Goal: Use online tool/utility: Utilize a website feature to perform a specific function

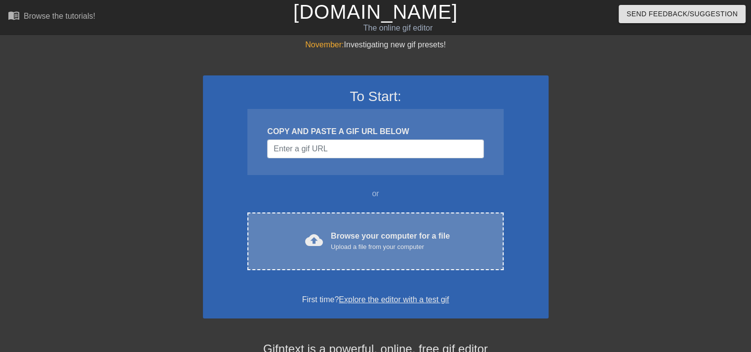
click at [370, 228] on div "cloud_upload Browse your computer for a file Upload a file from your computer C…" at bounding box center [375, 242] width 256 height 58
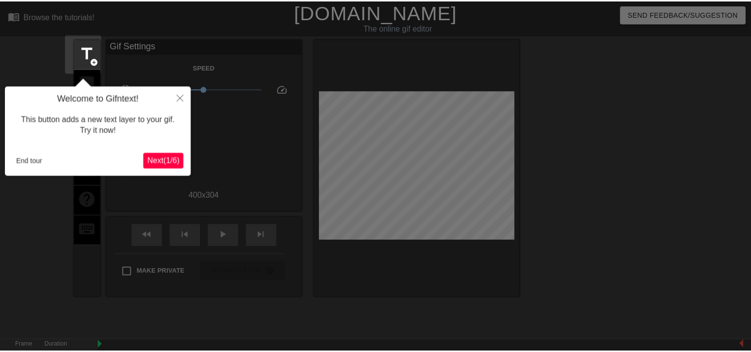
scroll to position [24, 0]
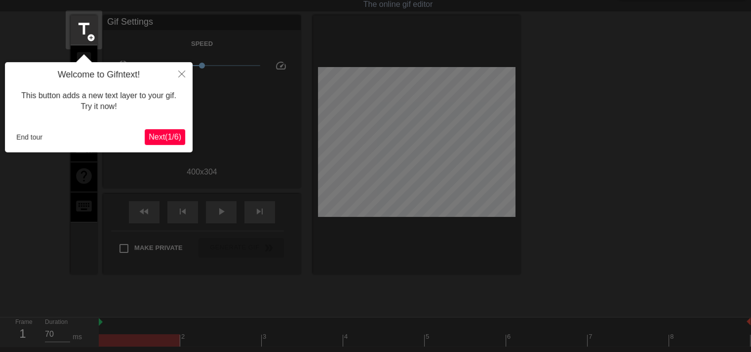
click at [168, 133] on span "Next ( 1 / 6 )" at bounding box center [165, 137] width 33 height 8
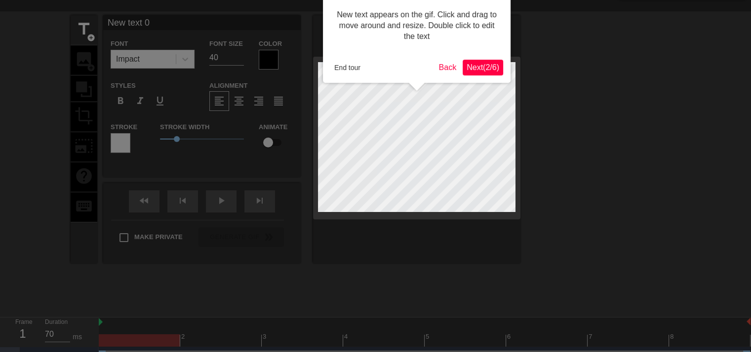
scroll to position [0, 0]
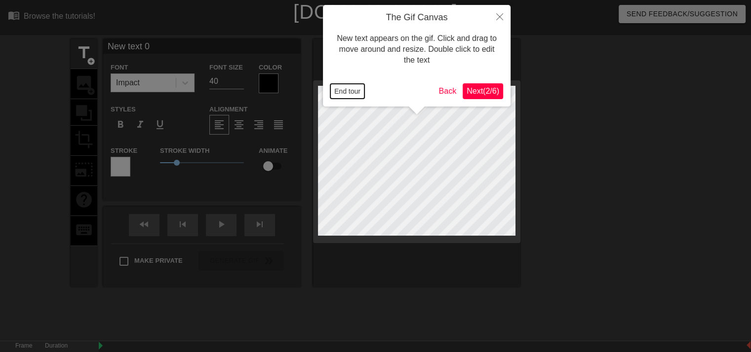
click at [338, 91] on button "End tour" at bounding box center [347, 91] width 34 height 15
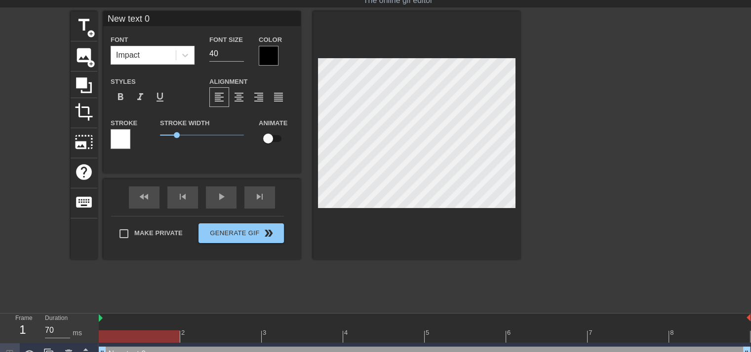
scroll to position [42, 0]
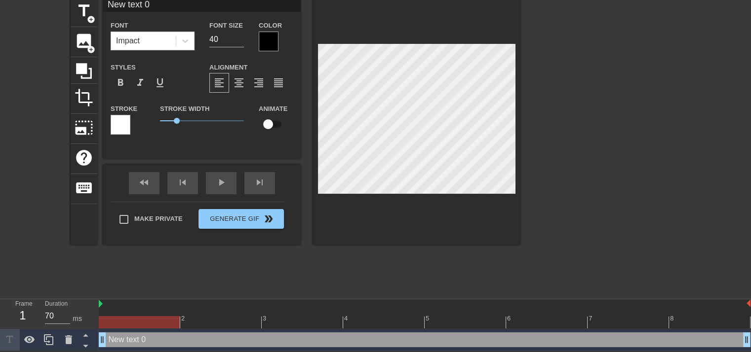
type input "ew text 0"
type textarea "ew text 0"
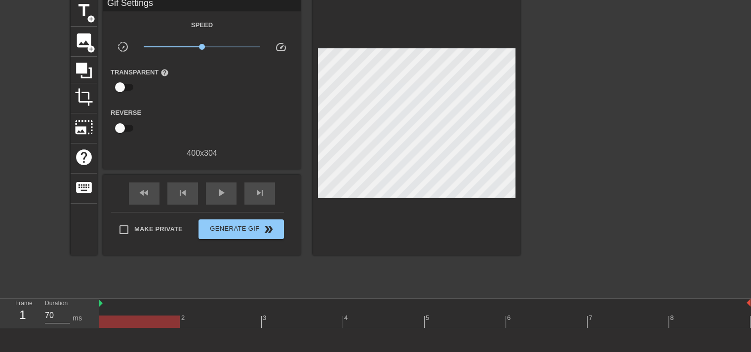
scroll to position [87, 0]
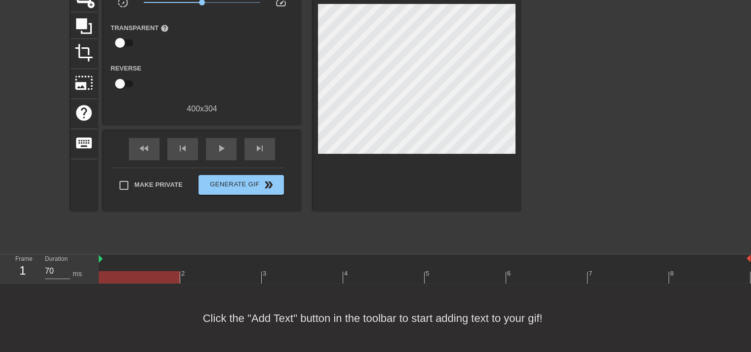
drag, startPoint x: 99, startPoint y: 259, endPoint x: 169, endPoint y: 261, distance: 69.6
click at [77, 256] on div "Frame 1 Duration 70 ms 2 3 4 5 6 7 8" at bounding box center [375, 270] width 751 height 30
click at [208, 146] on div "play_arrow" at bounding box center [221, 149] width 31 height 22
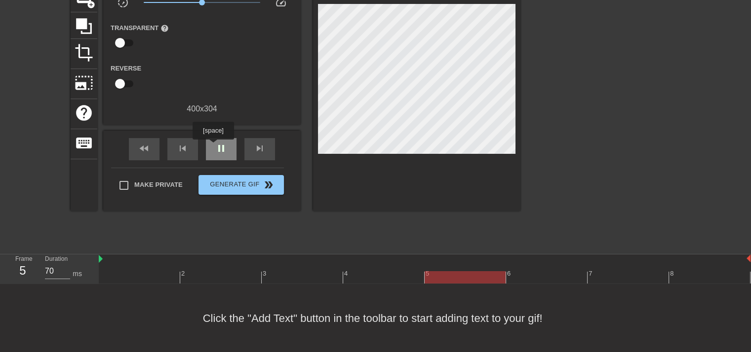
click at [213, 147] on div "pause" at bounding box center [221, 149] width 31 height 22
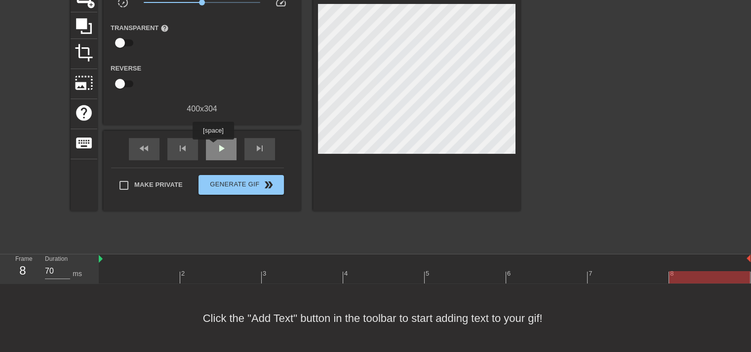
click at [213, 147] on div "play_arrow" at bounding box center [221, 149] width 31 height 22
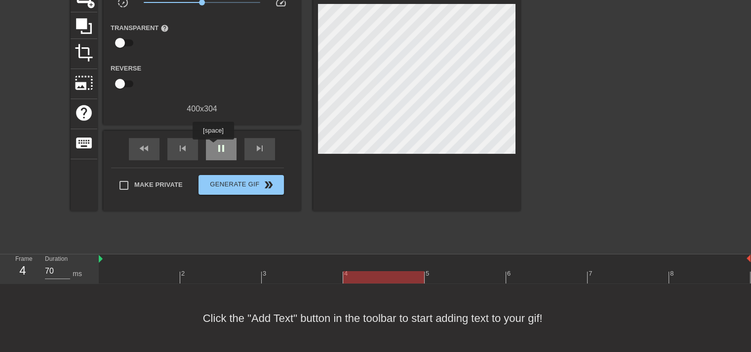
click at [213, 147] on div "pause" at bounding box center [221, 149] width 31 height 22
type input "60"
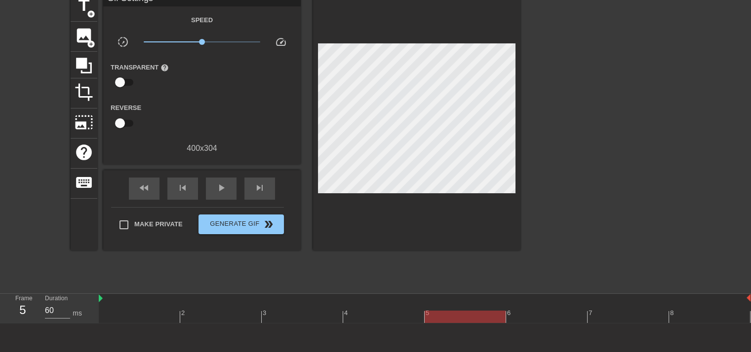
scroll to position [0, 0]
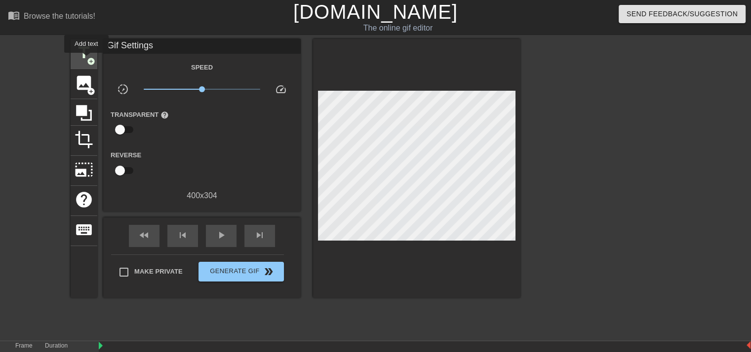
click at [85, 59] on span "title" at bounding box center [84, 52] width 19 height 19
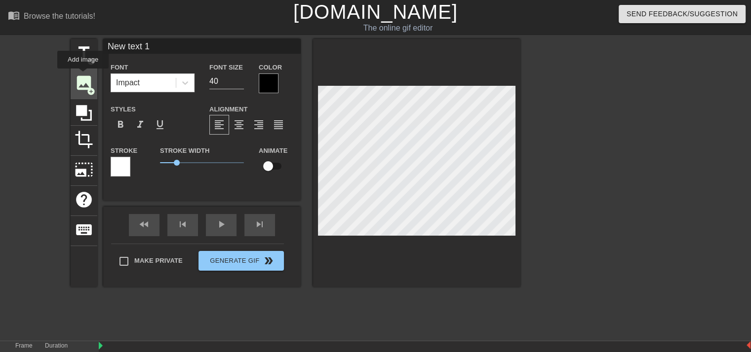
click at [83, 76] on span "image" at bounding box center [84, 83] width 19 height 19
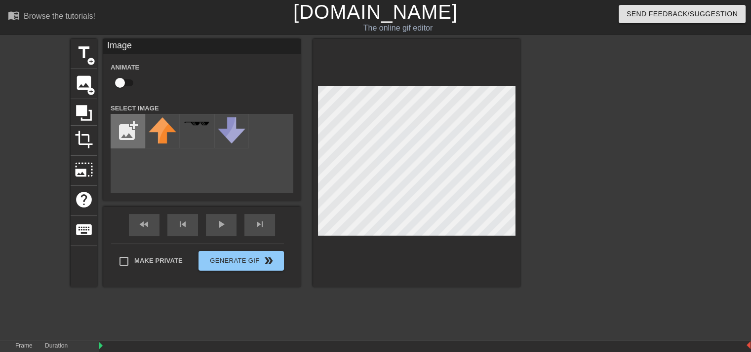
click at [133, 139] on input "file" at bounding box center [128, 132] width 34 height 34
type input "C:\fakepath\ygugyguyguy.png"
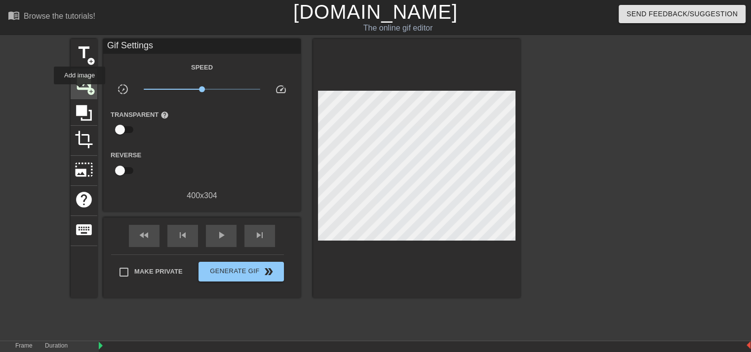
click at [79, 91] on span "image" at bounding box center [84, 83] width 19 height 19
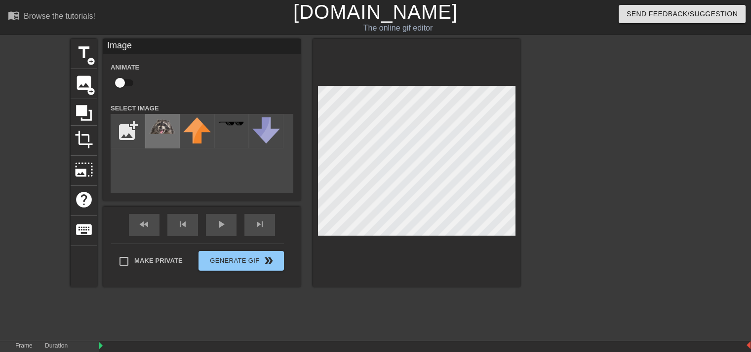
click at [165, 127] on img at bounding box center [163, 125] width 28 height 17
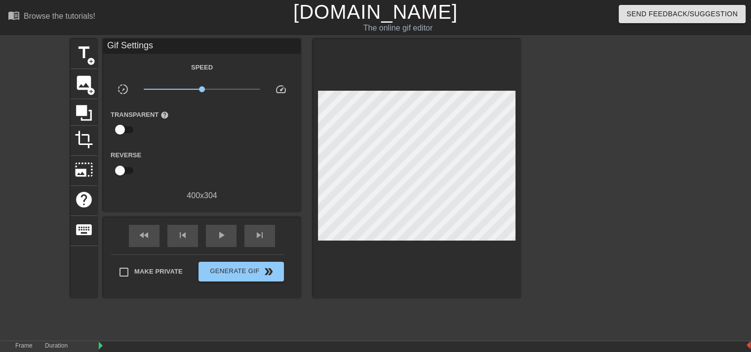
scroll to position [42, 0]
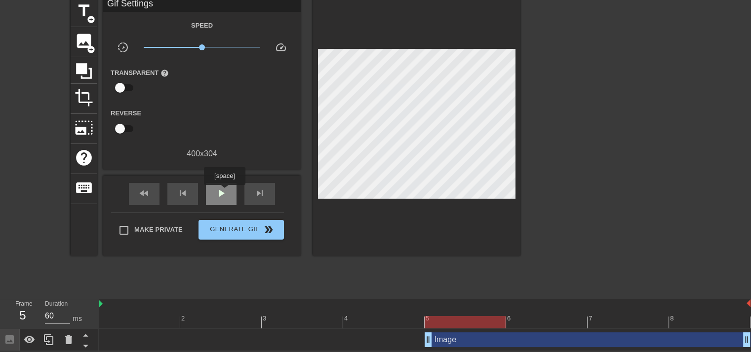
click at [224, 192] on span "play_arrow" at bounding box center [221, 194] width 12 height 12
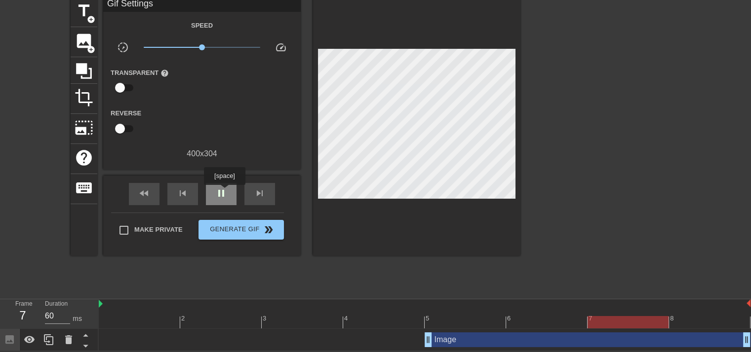
click at [224, 192] on span "pause" at bounding box center [221, 194] width 12 height 12
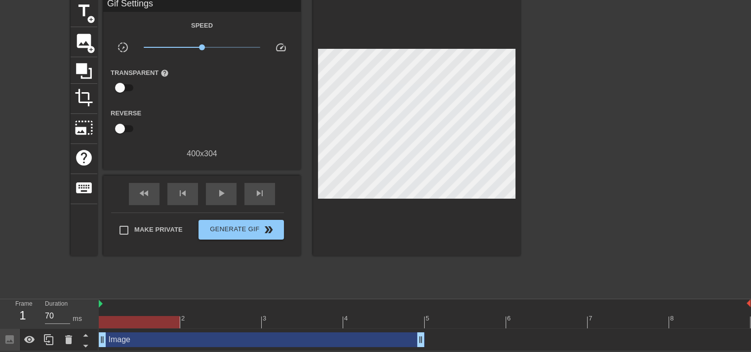
drag, startPoint x: 452, startPoint y: 342, endPoint x: 142, endPoint y: 318, distance: 310.8
click at [142, 318] on div "2 3 4 5 6 7 8 Image drag_handle drag_handle" at bounding box center [425, 326] width 652 height 52
type input "70"
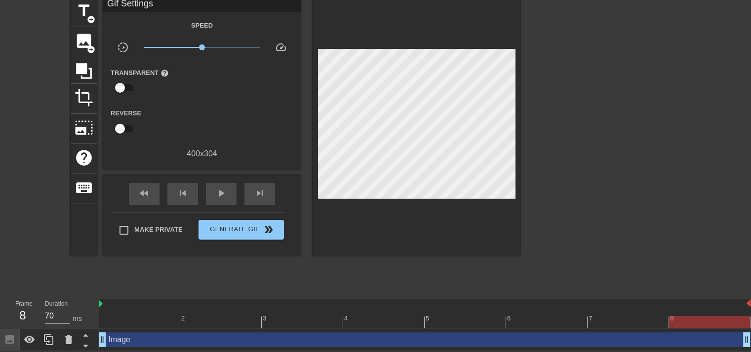
drag, startPoint x: 418, startPoint y: 343, endPoint x: 758, endPoint y: 332, distance: 340.2
click at [750, 332] on html "menu_book Browse the tutorials! [DOMAIN_NAME] The online gif editor Send Feedba…" at bounding box center [375, 154] width 751 height 393
click at [83, 38] on span "image" at bounding box center [84, 41] width 19 height 19
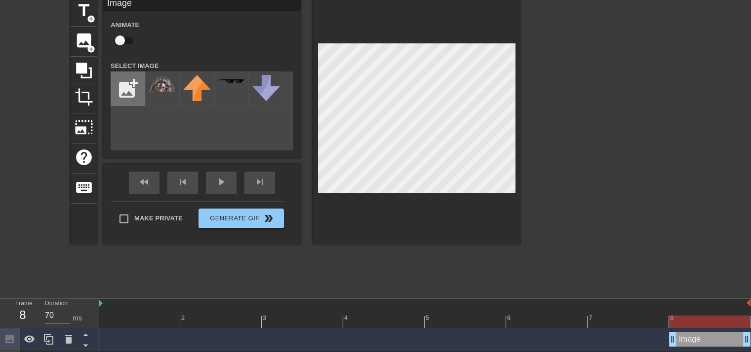
click at [124, 92] on input "file" at bounding box center [128, 89] width 34 height 34
type input "C:\fakepath\fallout76-evil.png"
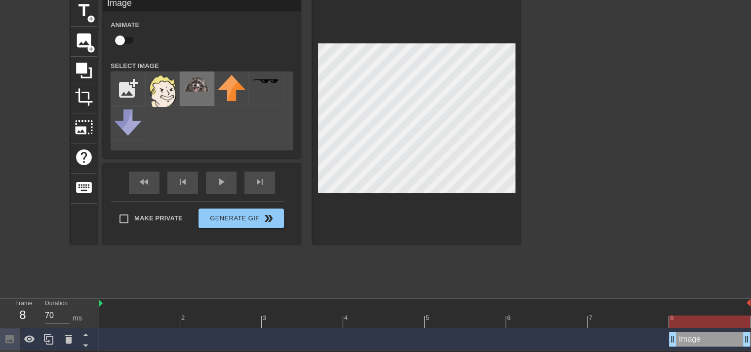
drag, startPoint x: 152, startPoint y: 98, endPoint x: 199, endPoint y: 93, distance: 47.6
click at [152, 97] on img at bounding box center [163, 91] width 28 height 32
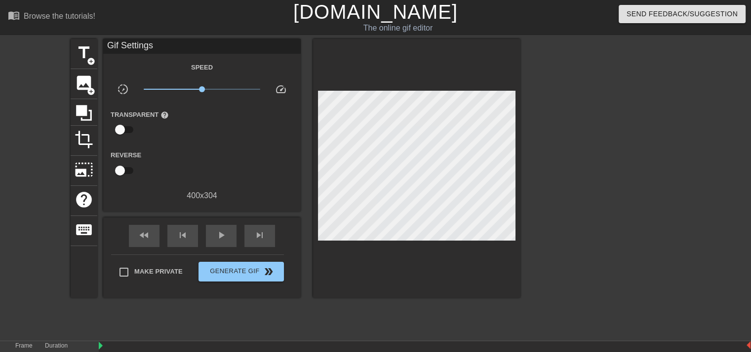
click at [543, 144] on div at bounding box center [606, 187] width 148 height 296
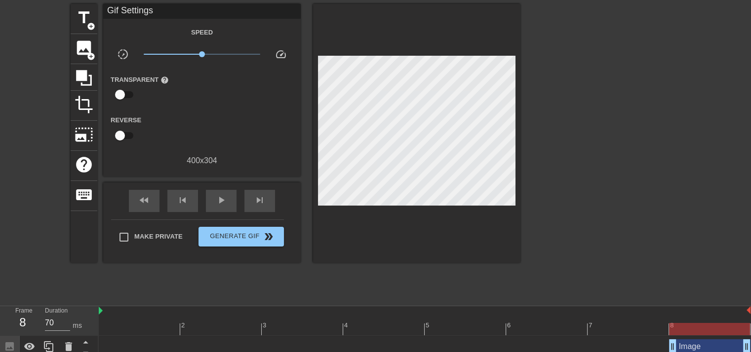
scroll to position [65, 0]
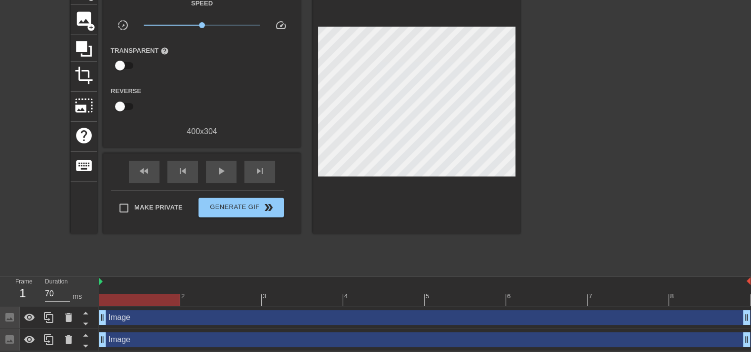
drag, startPoint x: 673, startPoint y: 322, endPoint x: 140, endPoint y: 274, distance: 535.1
click at [5, 295] on div "Frame 1 Duration 70 ms 2 3 4 5 6 7 8 Image drag_handle drag_handle Image drag_h…" at bounding box center [375, 314] width 751 height 74
click at [215, 173] on div "play_arrow" at bounding box center [221, 172] width 31 height 22
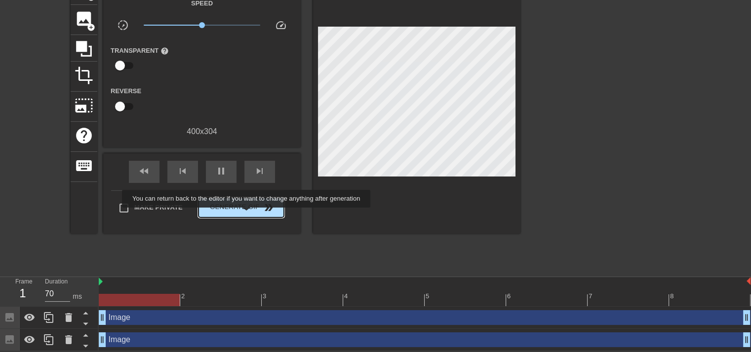
type input "60"
click at [247, 215] on button "Generate Gif double_arrow" at bounding box center [240, 208] width 85 height 20
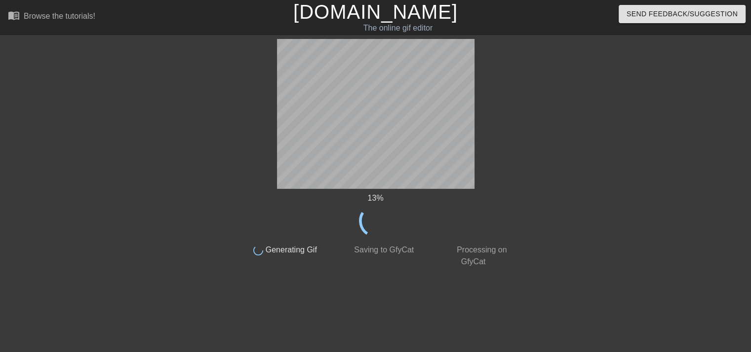
scroll to position [0, 0]
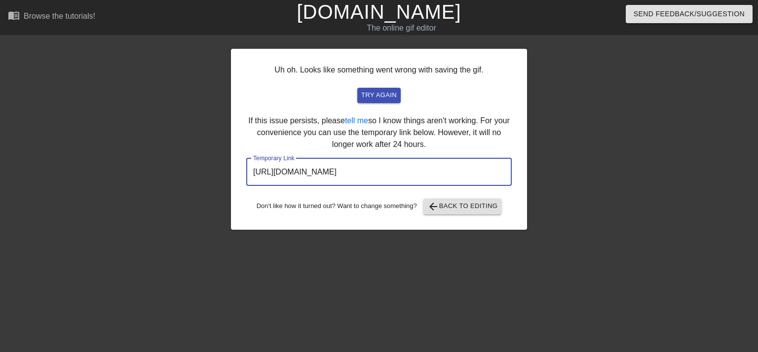
click at [371, 173] on input "[URL][DOMAIN_NAME]" at bounding box center [379, 172] width 266 height 28
click at [458, 214] on div "Uh oh. Looks like something went wrong with saving the gif. try again If this i…" at bounding box center [379, 139] width 296 height 181
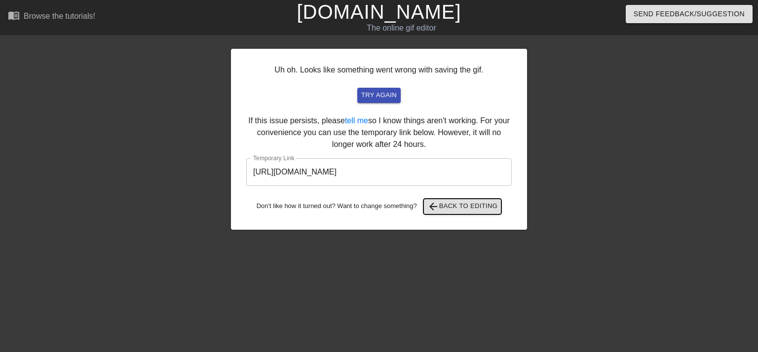
click at [458, 211] on span "arrow_back Back to Editing" at bounding box center [462, 207] width 71 height 12
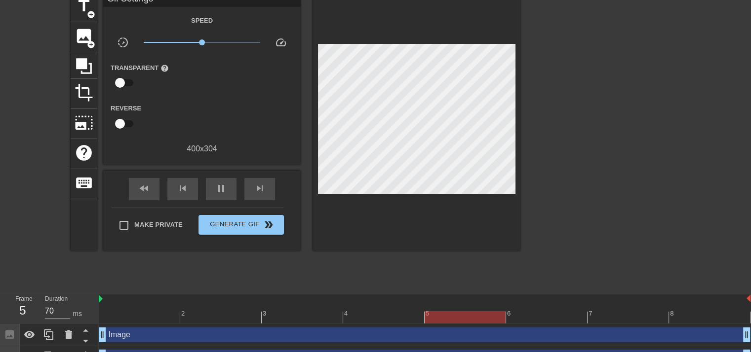
scroll to position [49, 0]
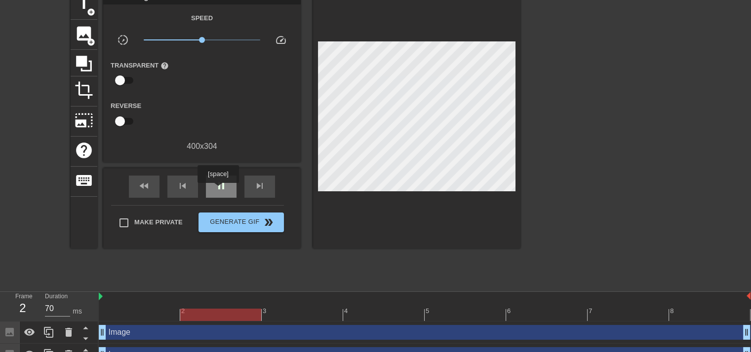
click at [218, 190] on span "pause" at bounding box center [221, 186] width 12 height 12
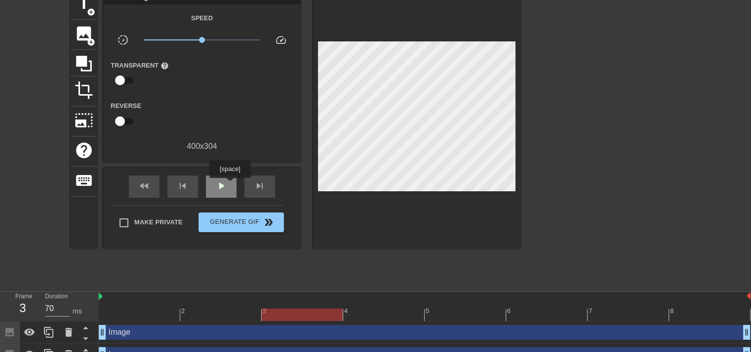
click at [229, 185] on div "play_arrow" at bounding box center [221, 187] width 31 height 22
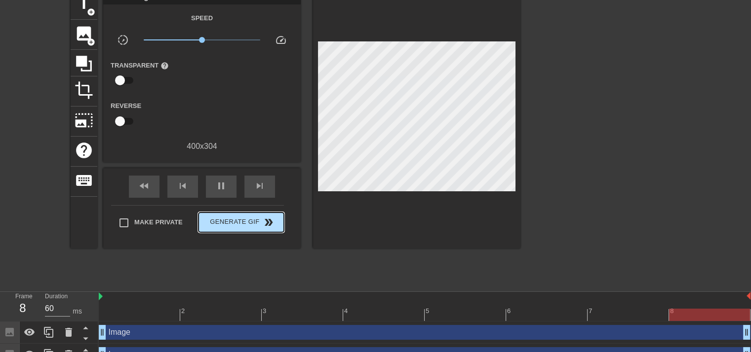
type input "70"
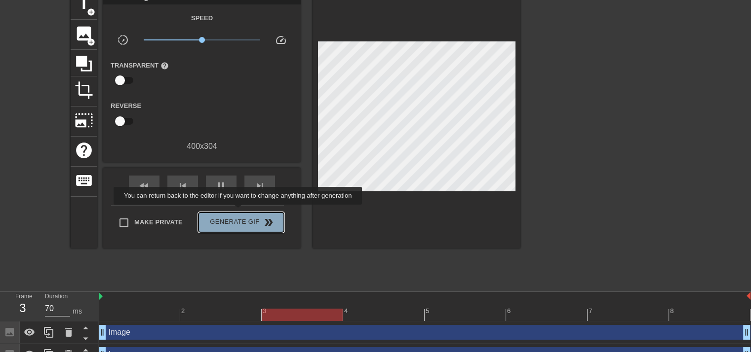
click at [239, 213] on button "Generate Gif double_arrow" at bounding box center [240, 223] width 85 height 20
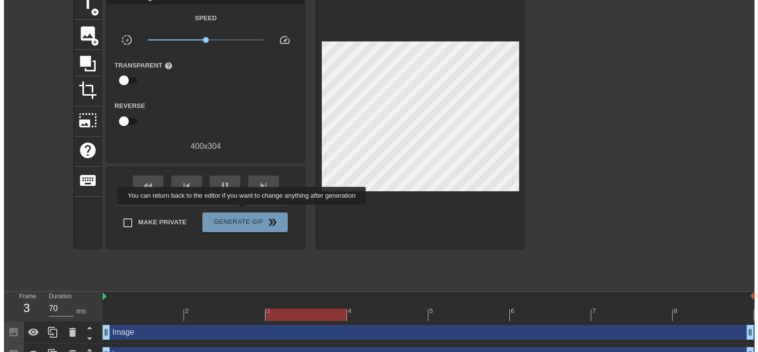
scroll to position [0, 0]
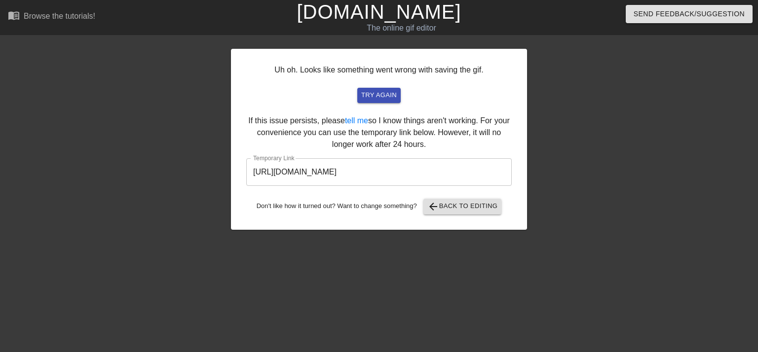
click at [366, 174] on input "[URL][DOMAIN_NAME]" at bounding box center [379, 172] width 266 height 28
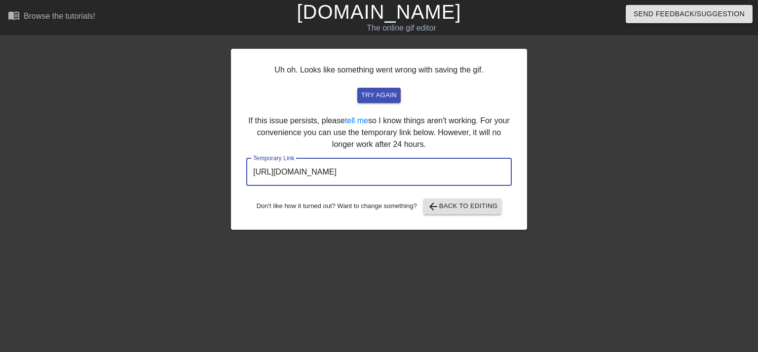
click at [366, 174] on input "[URL][DOMAIN_NAME]" at bounding box center [379, 172] width 266 height 28
